Goal: Transaction & Acquisition: Purchase product/service

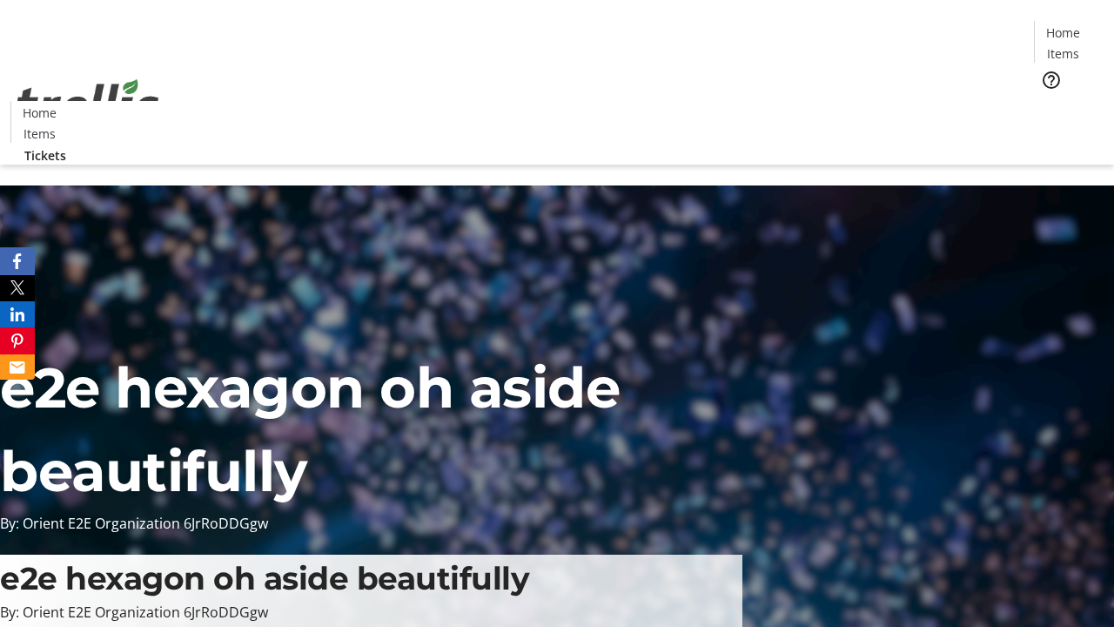
click at [1048, 101] on span "Tickets" at bounding box center [1069, 110] width 42 height 18
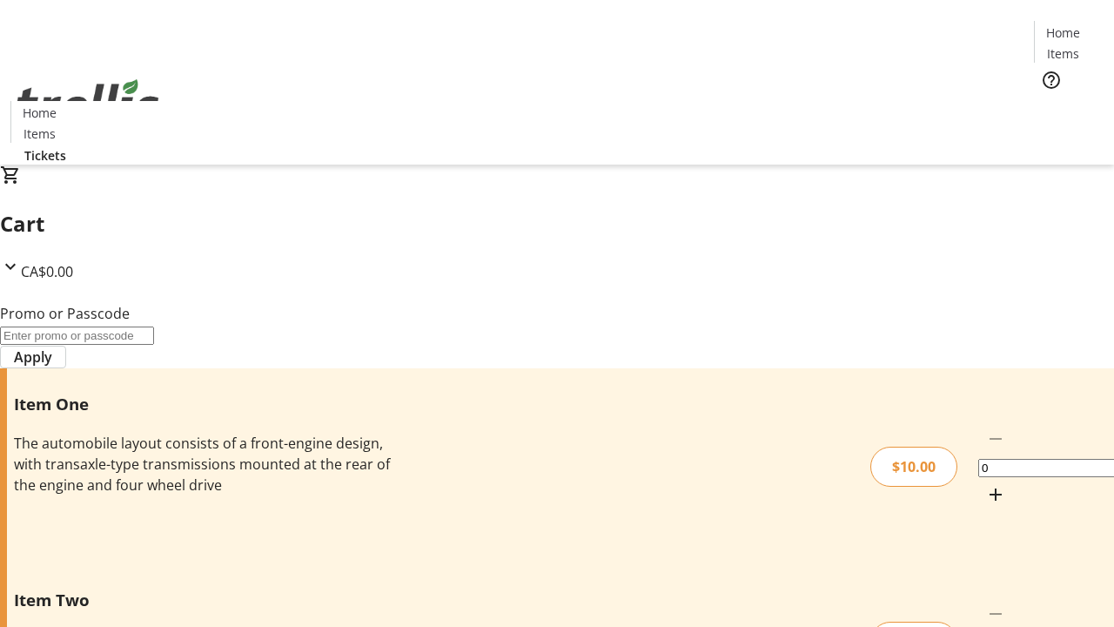
click at [985, 484] on mat-icon "Increment by one" at bounding box center [995, 494] width 21 height 21
type input "1"
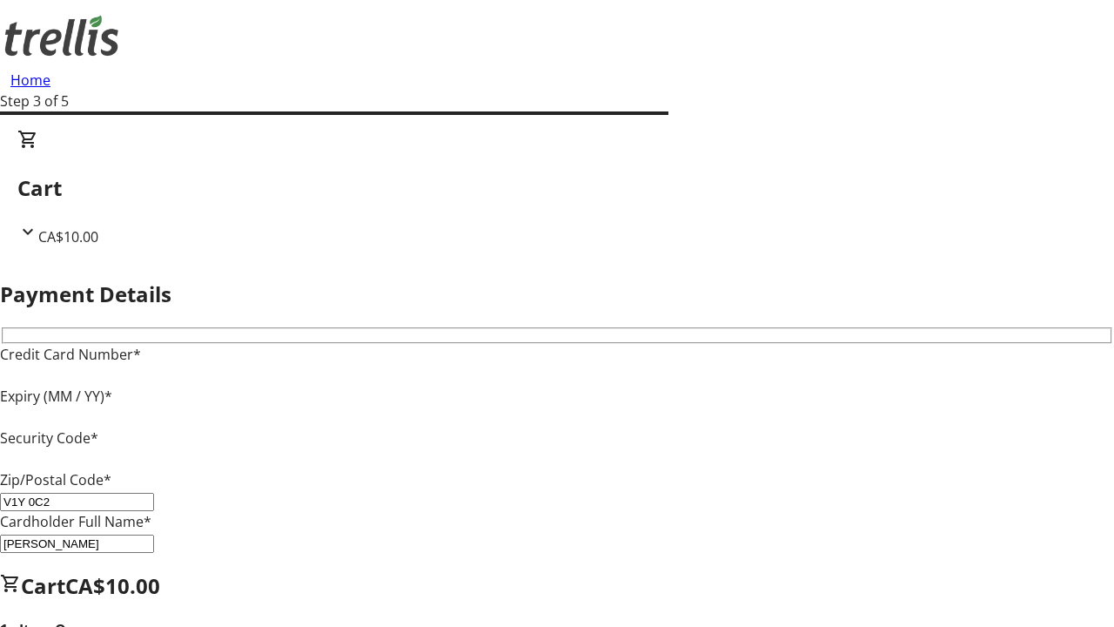
type input "V1Y 0C2"
